Goal: Transaction & Acquisition: Purchase product/service

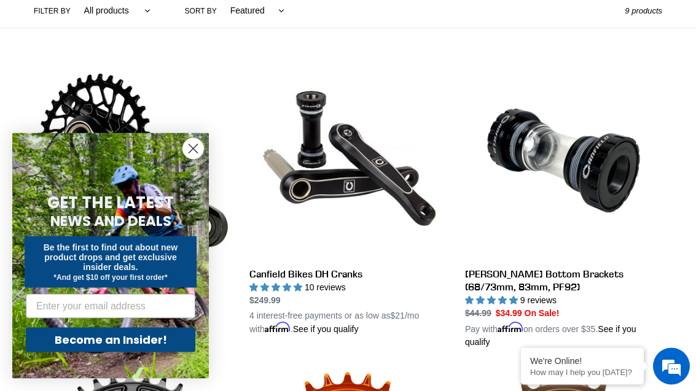
scroll to position [317, 0]
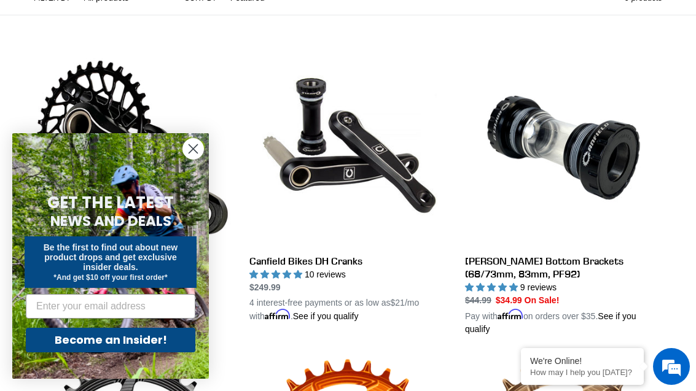
click at [184, 160] on icon "Close dialog" at bounding box center [192, 148] width 21 height 21
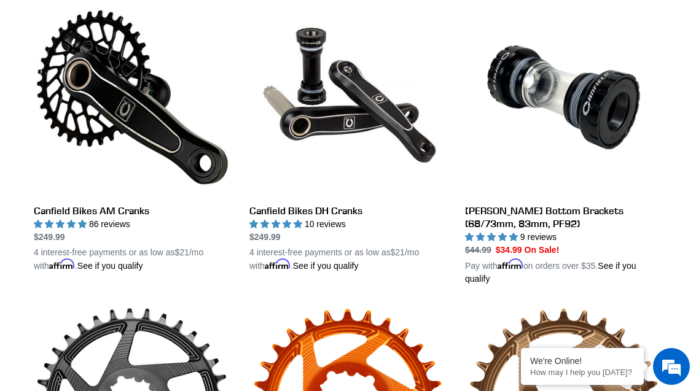
scroll to position [314, 0]
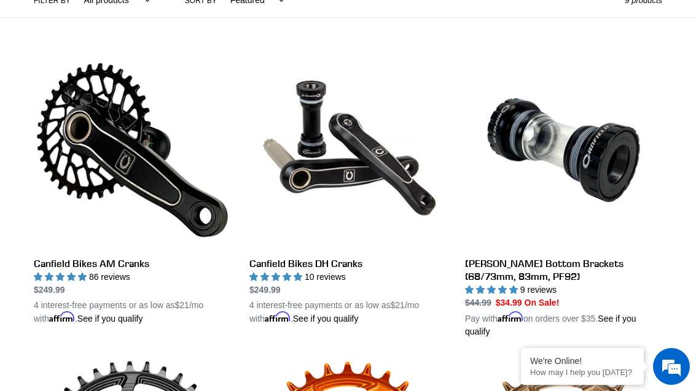
click at [123, 268] on link "Canfield Bikes AM Cranks" at bounding box center [132, 189] width 197 height 274
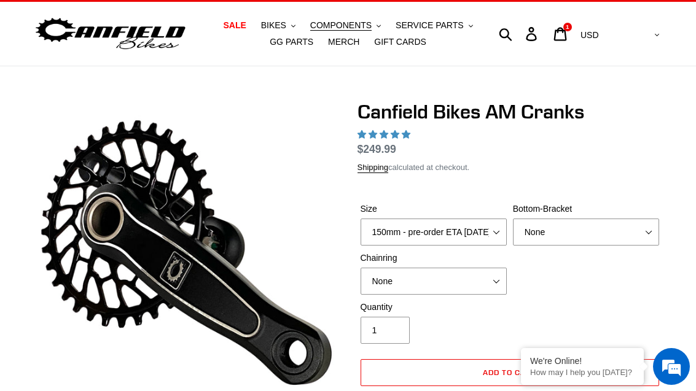
select select "highest-rating"
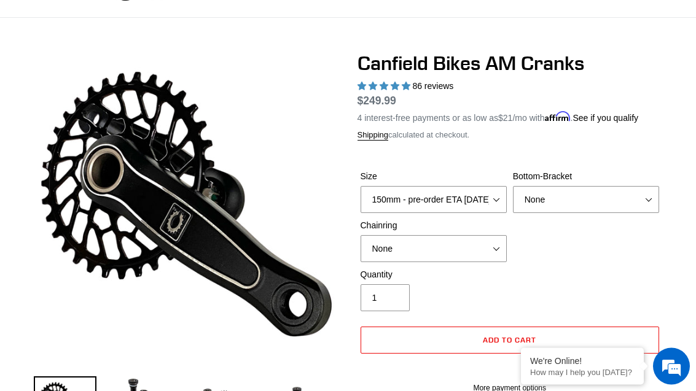
scroll to position [90, 0]
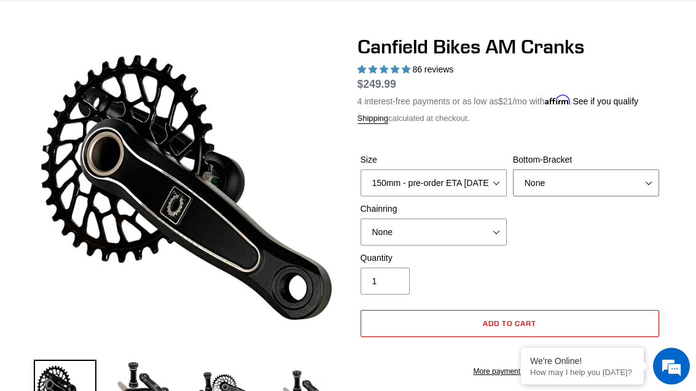
click at [613, 184] on select "None BSA Threaded 68/73mm Press Fit PF92" at bounding box center [586, 183] width 146 height 27
select select "Press Fit PF92"
click at [477, 232] on select "None 30t Round (Boost 148) 30t Oval (Boost 148) 32t Round (Boost 148) 32t Oval …" at bounding box center [434, 232] width 146 height 27
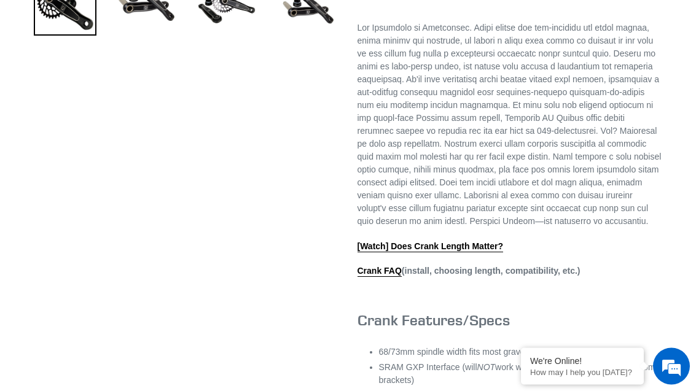
scroll to position [608, 0]
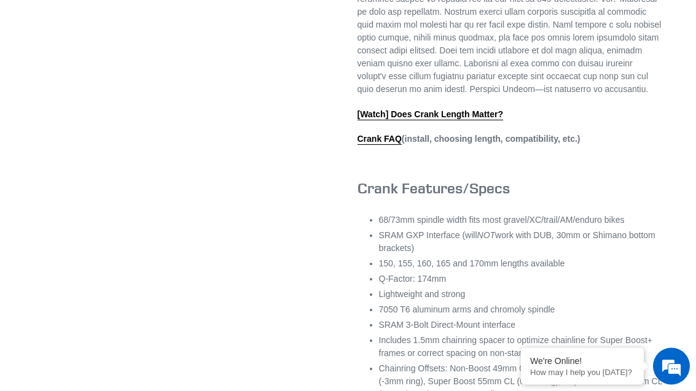
click at [381, 146] on link "Crank FAQ" at bounding box center [379, 140] width 44 height 11
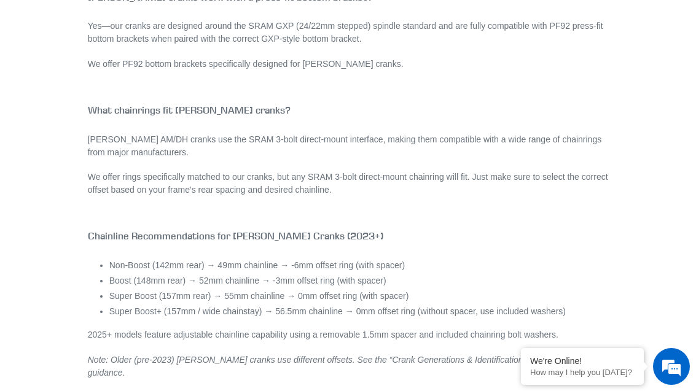
scroll to position [1210, 0]
